Goal: Information Seeking & Learning: Find specific fact

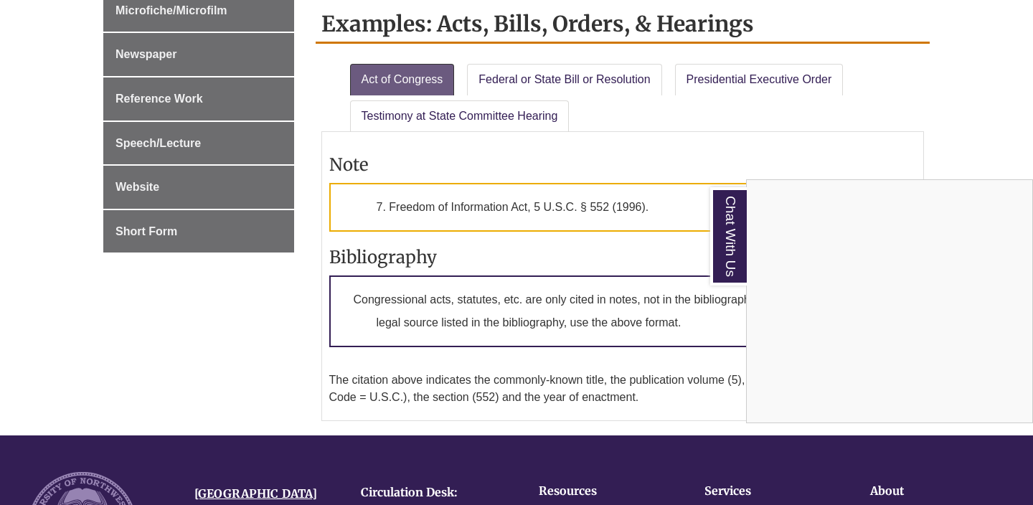
scroll to position [1088, 0]
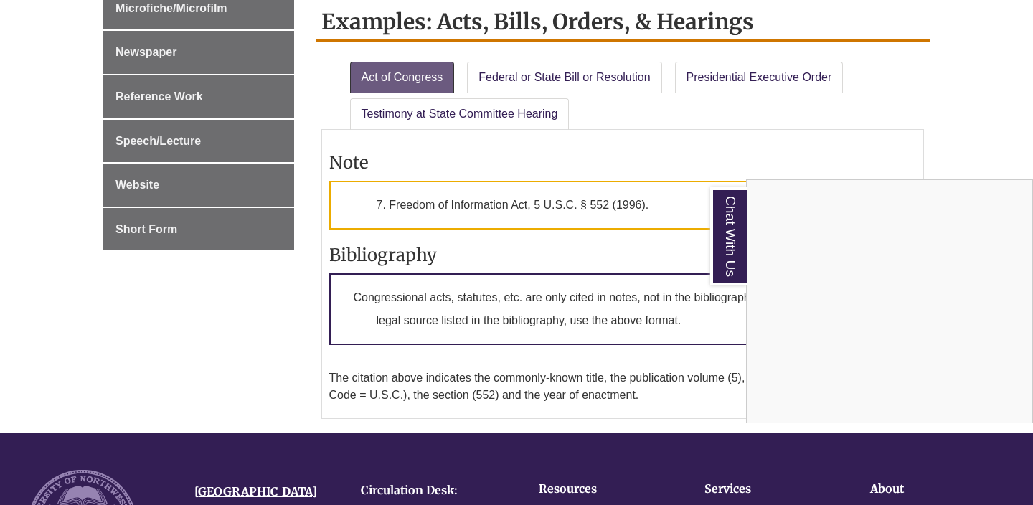
click at [912, 72] on div "Chat With Us" at bounding box center [516, 252] width 1033 height 505
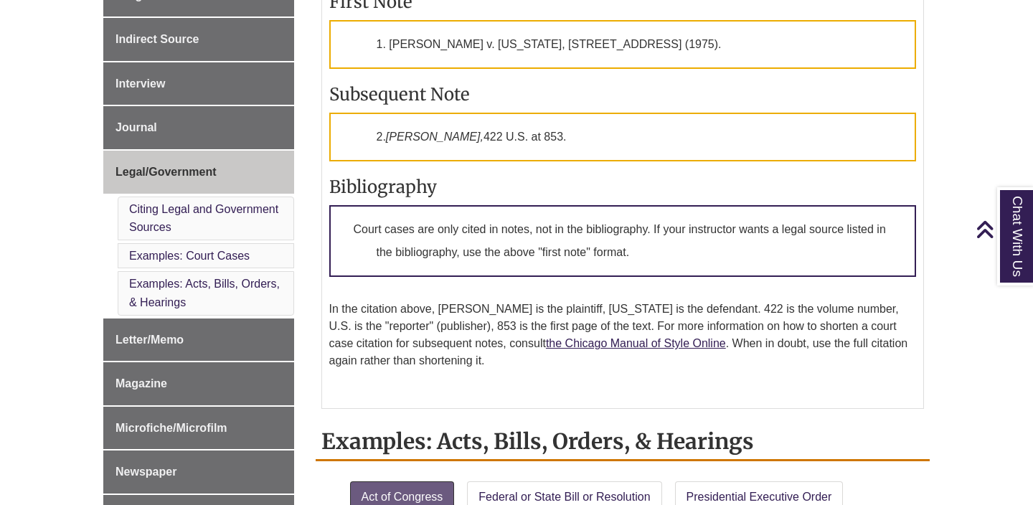
scroll to position [590, 0]
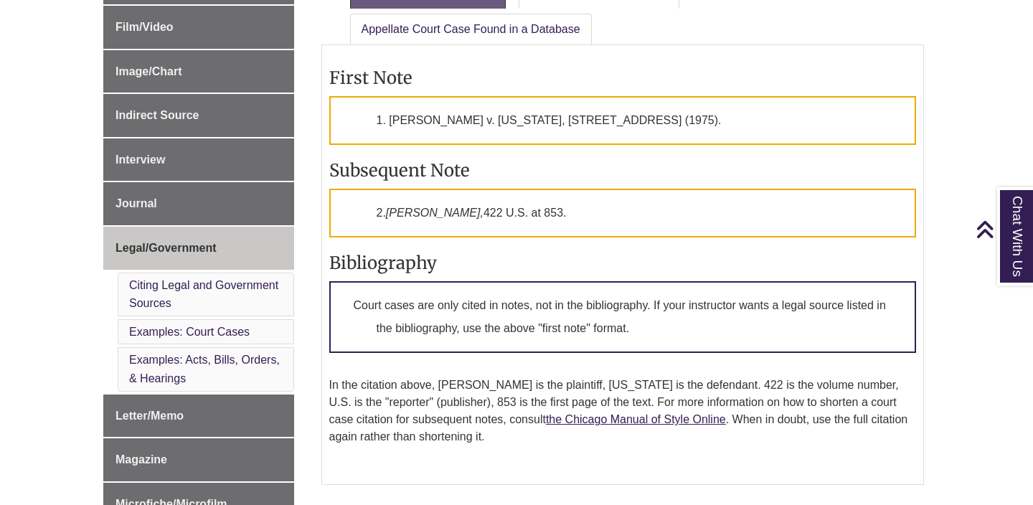
scroll to position [598, 0]
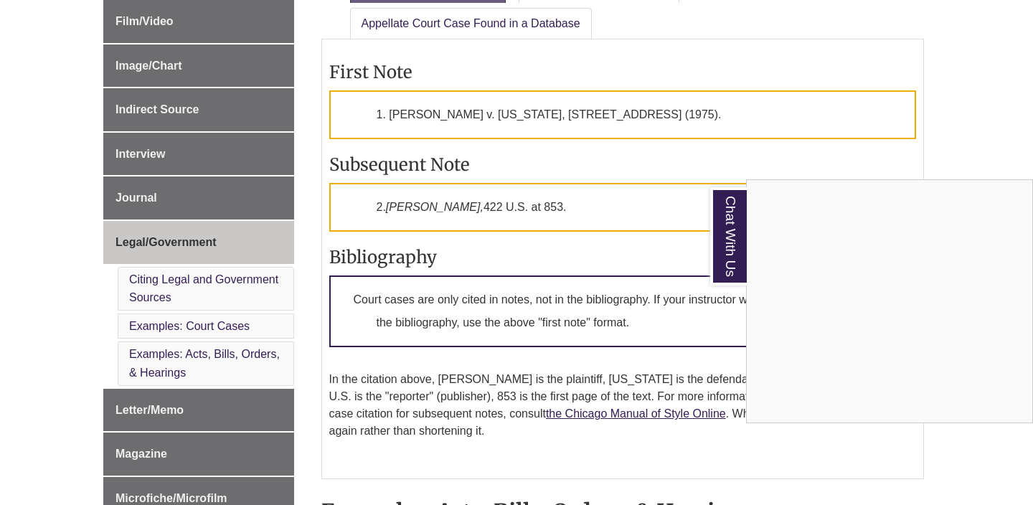
click at [660, 158] on div "Chat With Us" at bounding box center [516, 252] width 1033 height 505
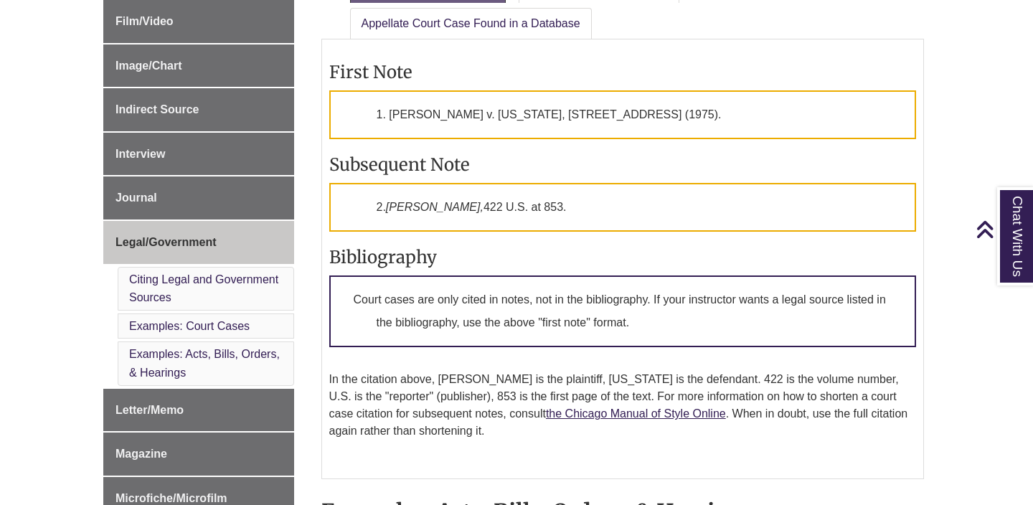
click at [406, 204] on em "[PERSON_NAME]," at bounding box center [435, 207] width 98 height 12
drag, startPoint x: 406, startPoint y: 204, endPoint x: 496, endPoint y: 204, distance: 90.4
click at [496, 204] on p "2. [PERSON_NAME], [STREET_ADDRESS]." at bounding box center [622, 207] width 587 height 49
copy p "[PERSON_NAME], [STREET_ADDRESS]"
click at [534, 165] on h3 "Subsequent Note" at bounding box center [622, 164] width 587 height 22
